Goal: Find specific page/section: Find specific page/section

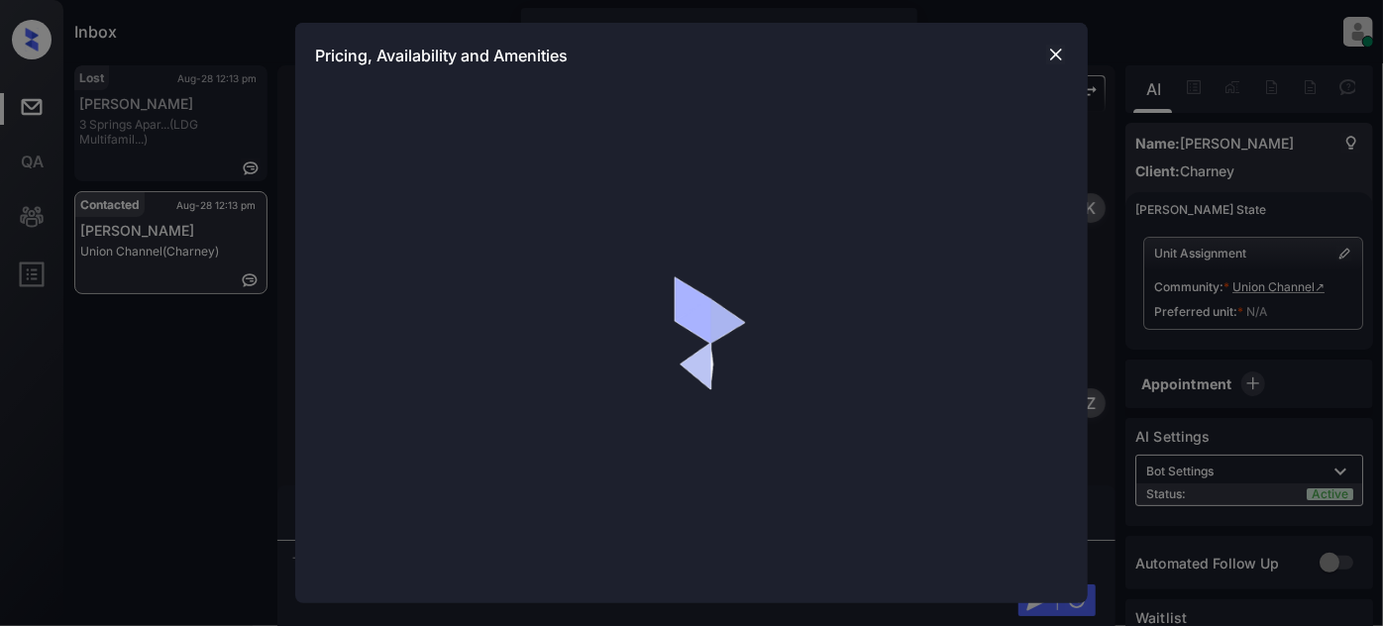
scroll to position [3145, 0]
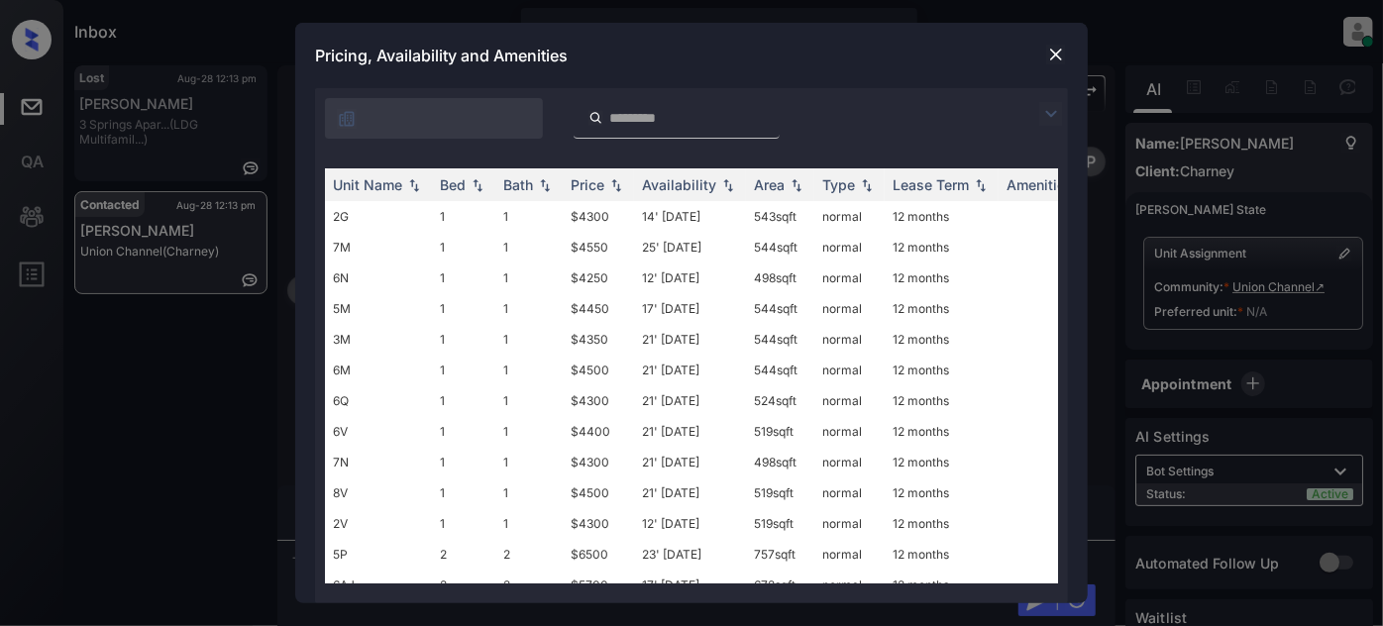
click at [1046, 111] on img at bounding box center [1051, 114] width 24 height 24
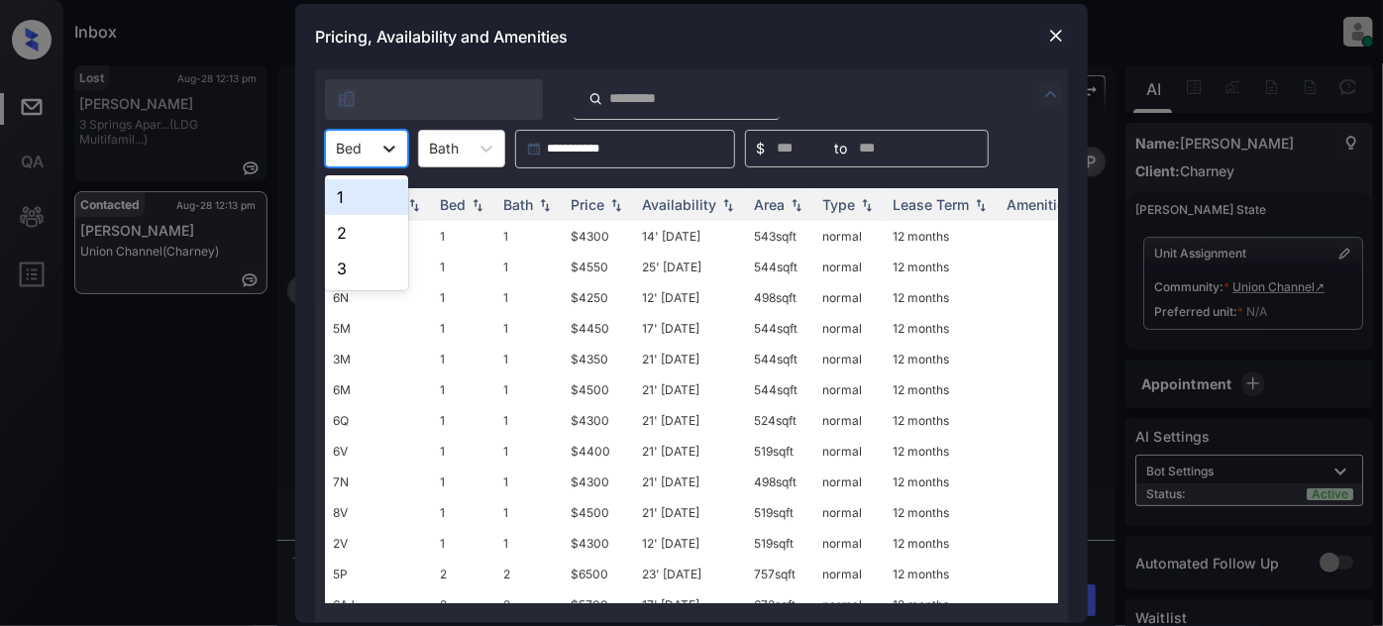
click at [379, 142] on icon at bounding box center [389, 149] width 20 height 20
click at [387, 192] on div "1" at bounding box center [366, 197] width 83 height 36
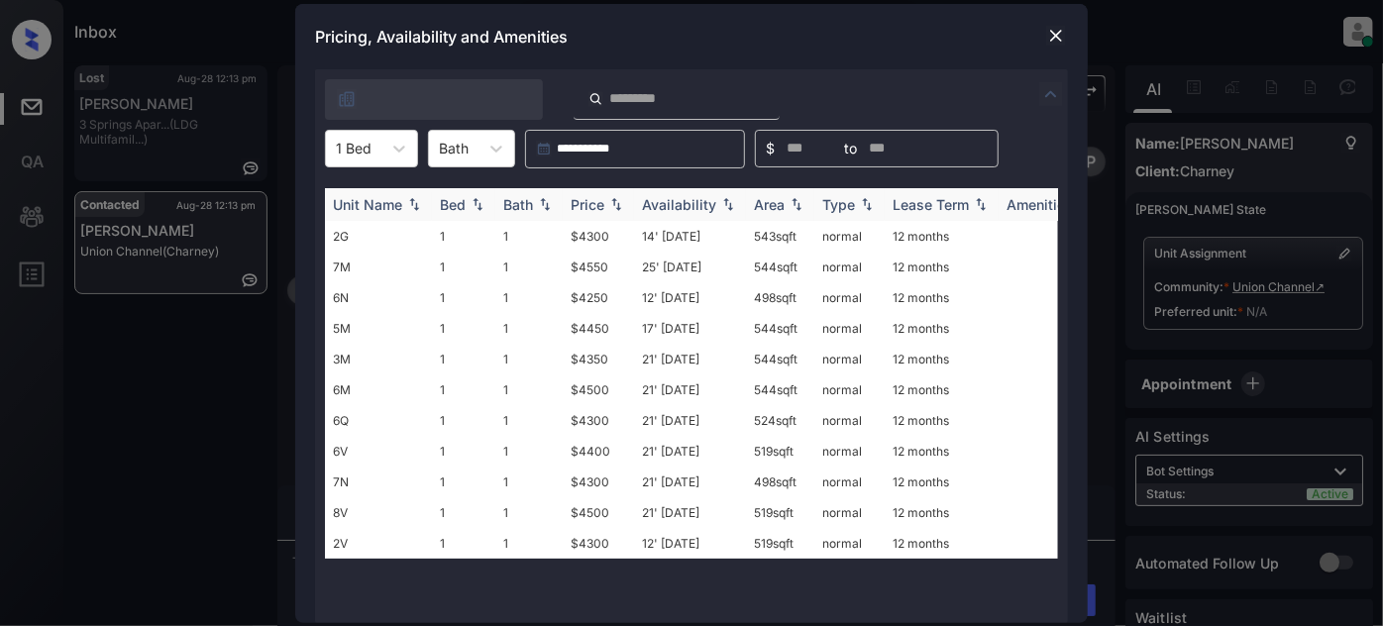
click at [623, 208] on img at bounding box center [616, 204] width 20 height 14
click at [623, 208] on img at bounding box center [616, 204] width 20 height 15
click at [689, 242] on td "12' [DATE]" at bounding box center [690, 236] width 112 height 31
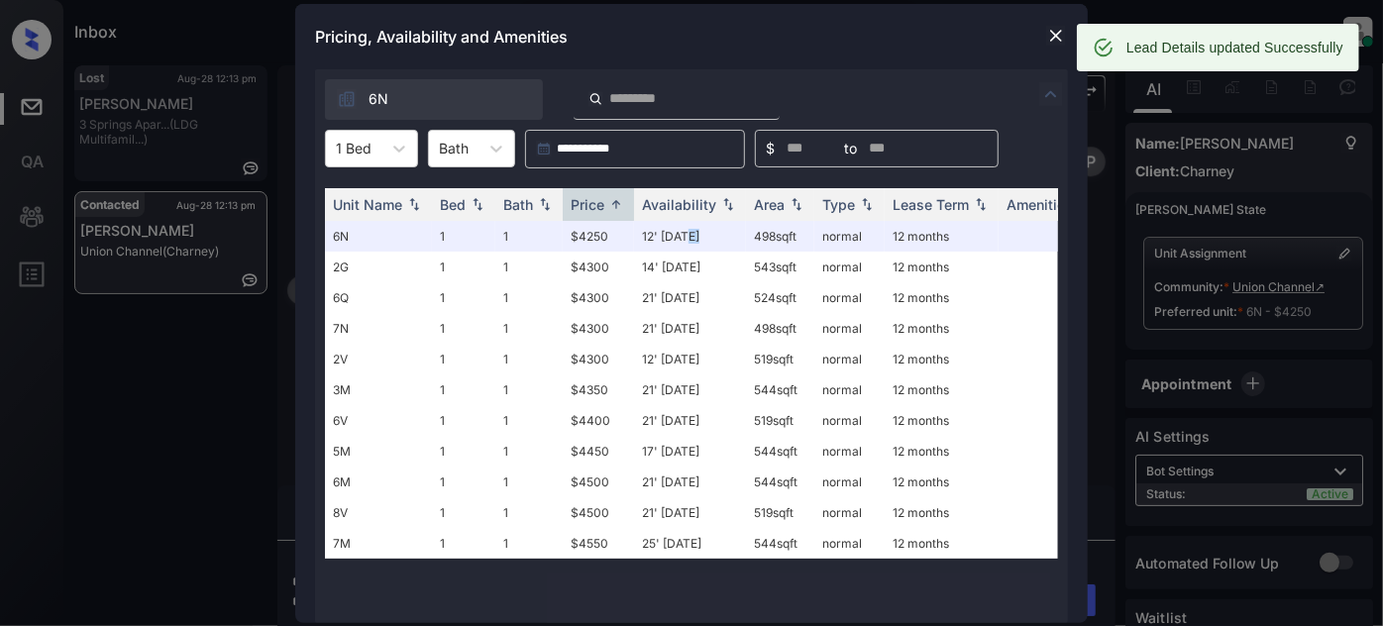
click at [1058, 38] on img at bounding box center [1056, 36] width 20 height 20
